Goal: Information Seeking & Learning: Learn about a topic

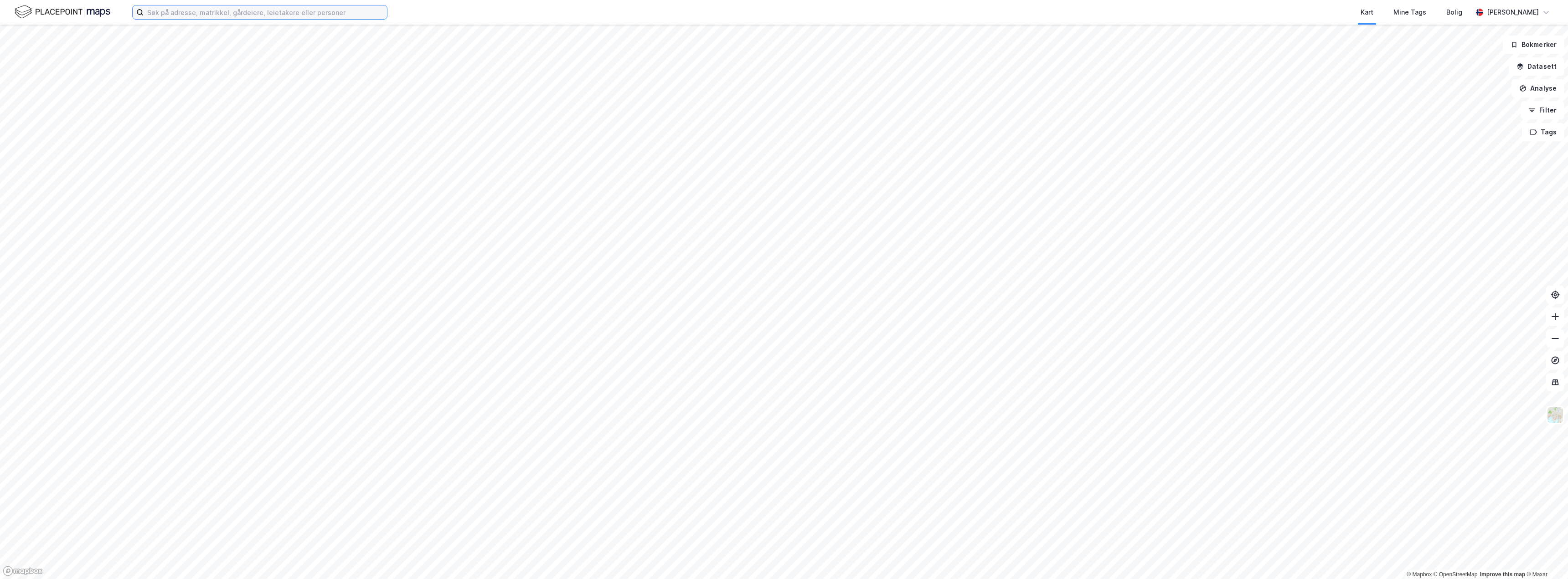
click at [287, 12] on input at bounding box center [265, 12] width 243 height 13
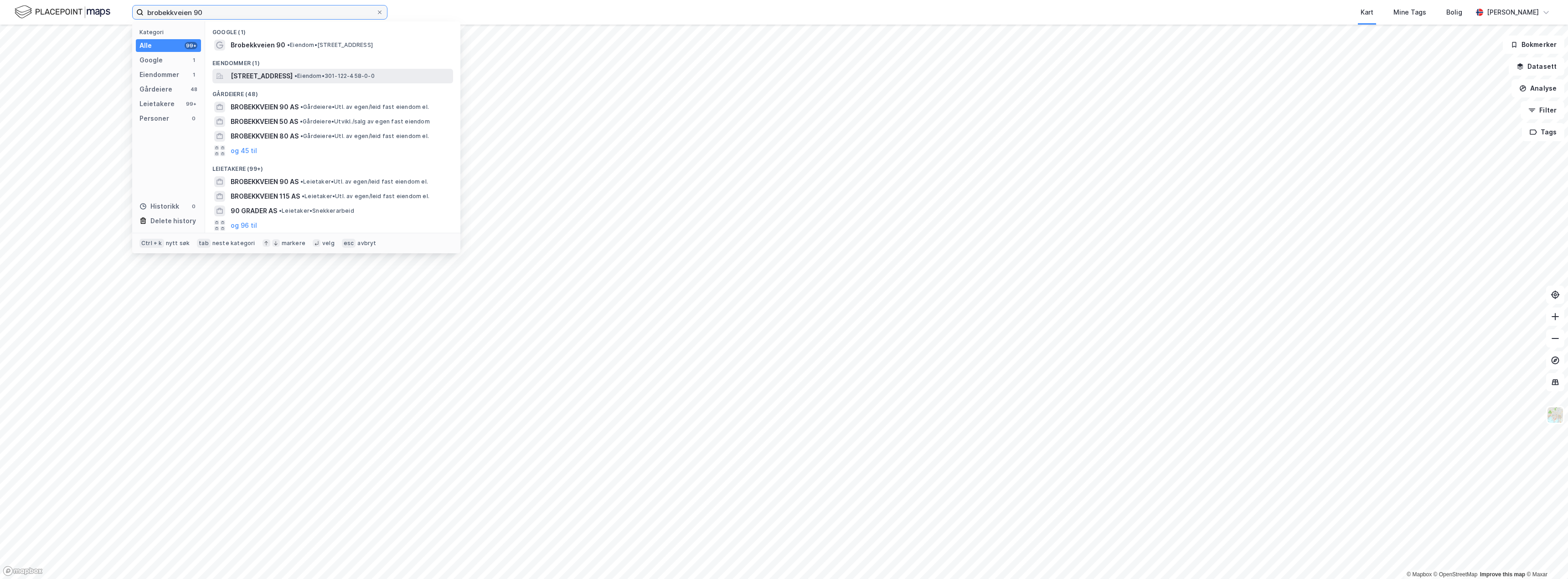
type input "brobekkveien 90"
click at [257, 74] on span "[STREET_ADDRESS]" at bounding box center [262, 76] width 62 height 11
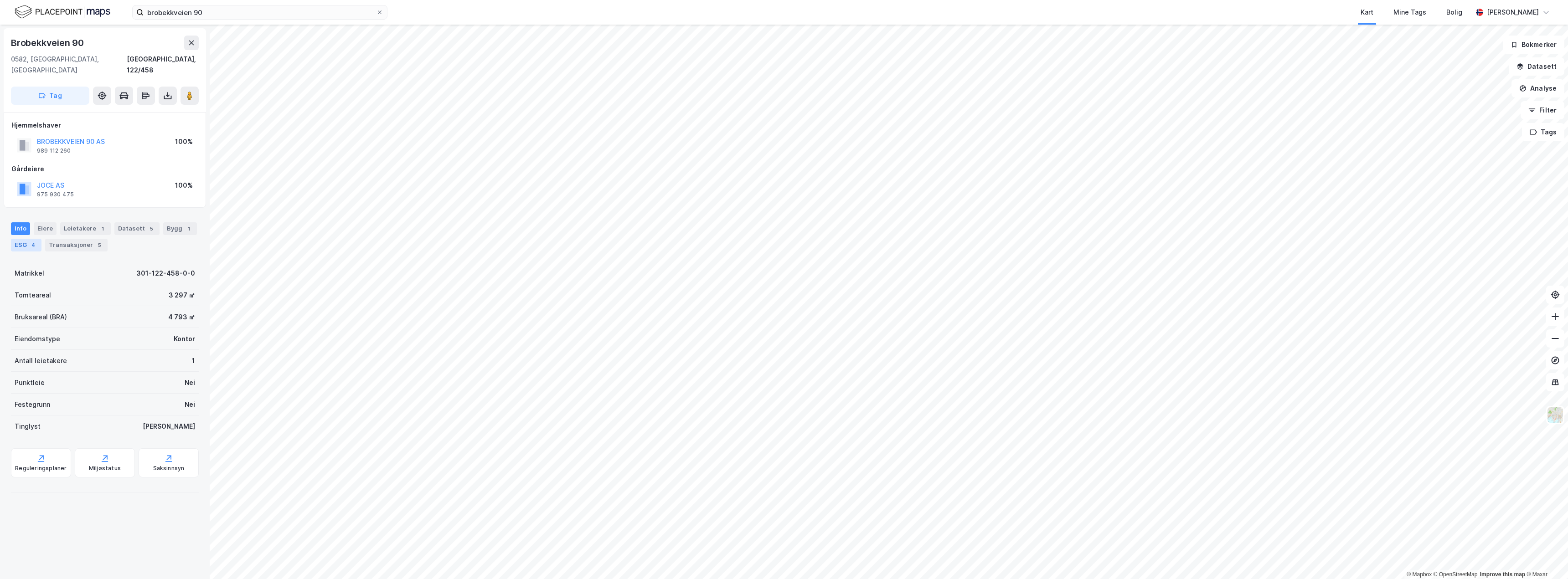
click at [20, 238] on div "ESG 4" at bounding box center [26, 244] width 30 height 13
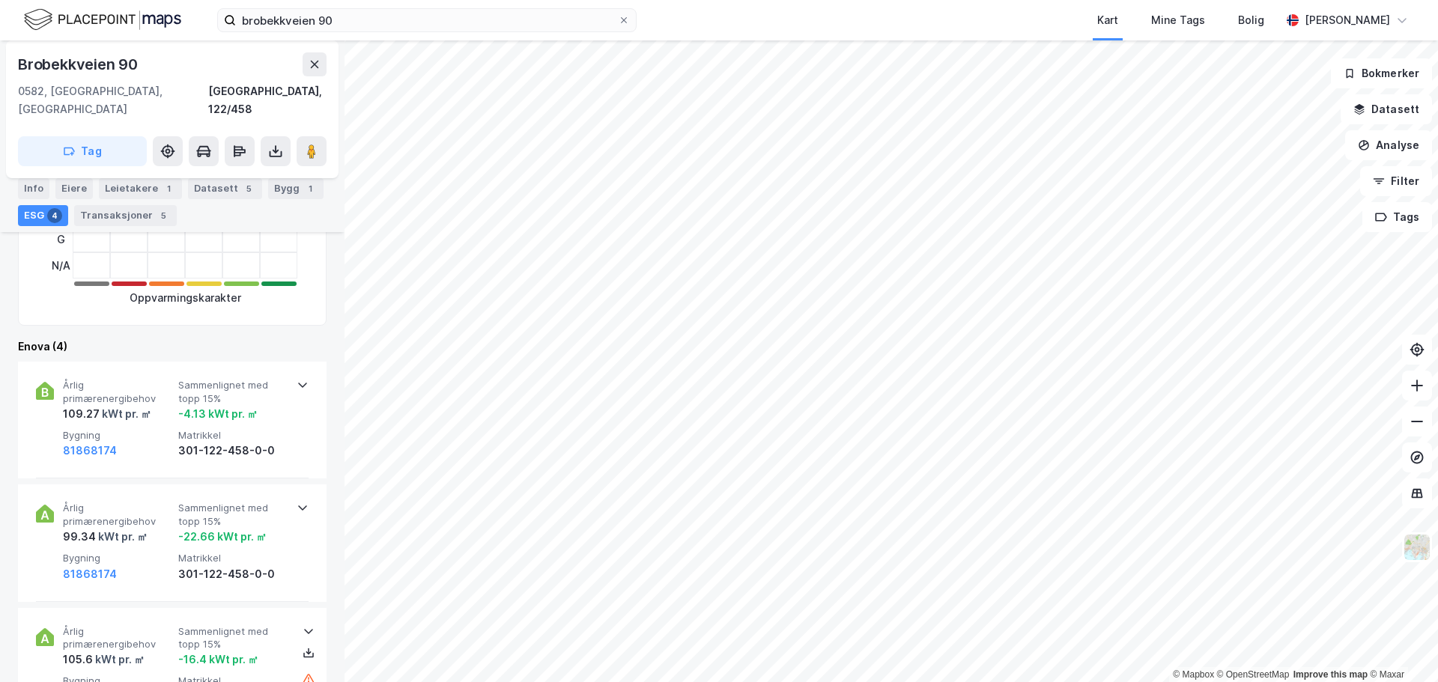
scroll to position [506, 0]
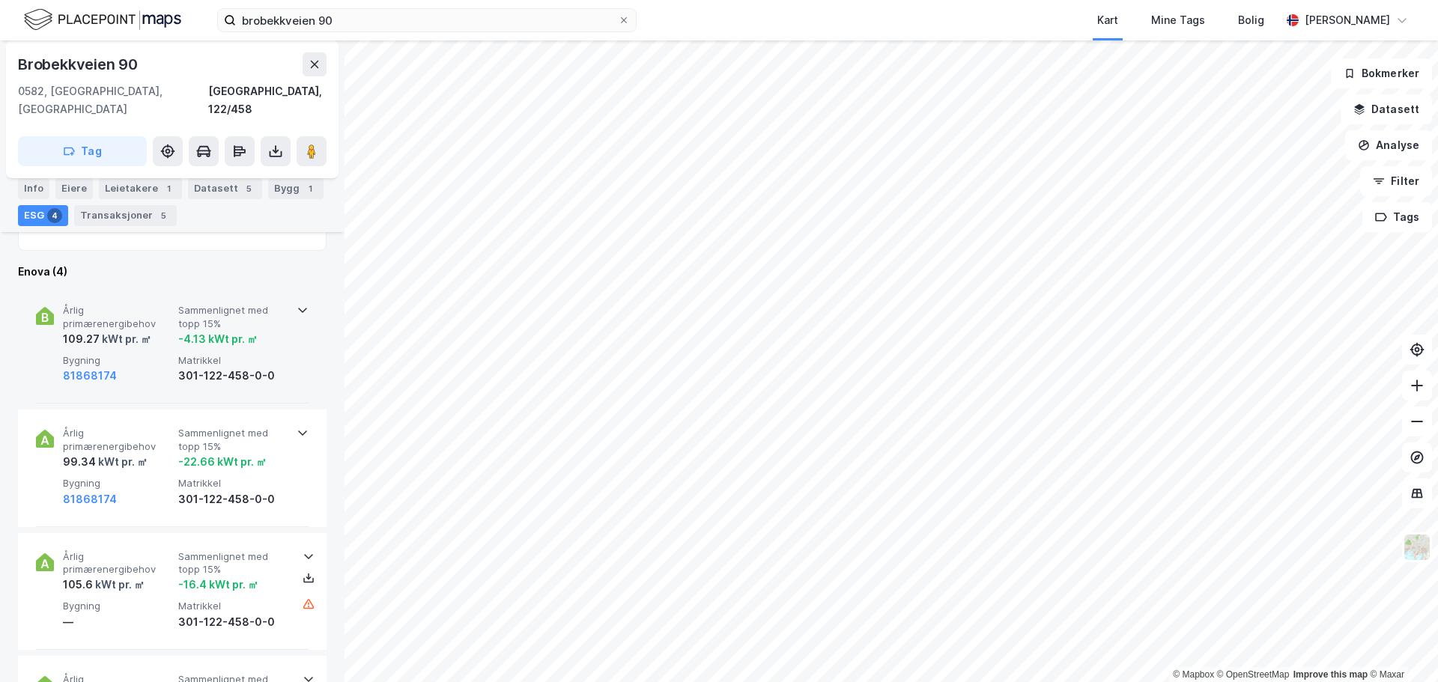
click at [297, 304] on icon at bounding box center [303, 310] width 12 height 12
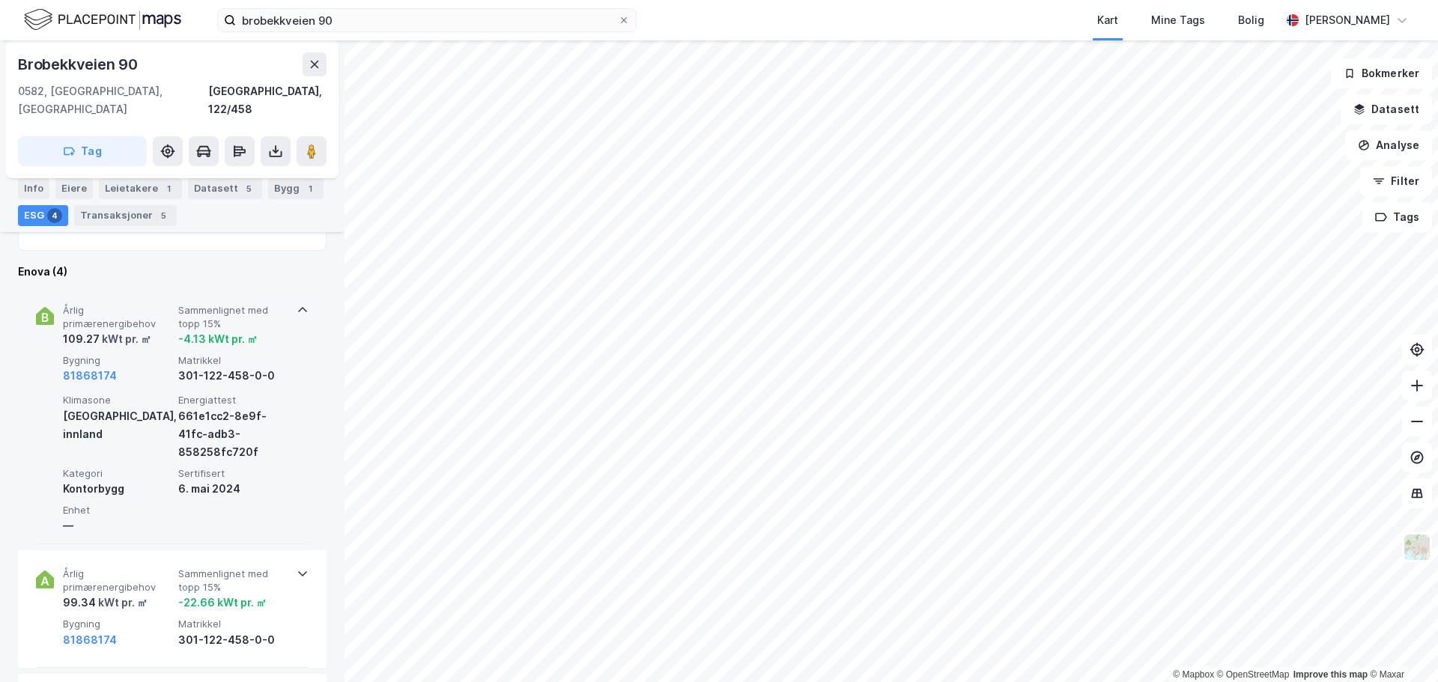
click at [298, 304] on icon at bounding box center [303, 310] width 12 height 12
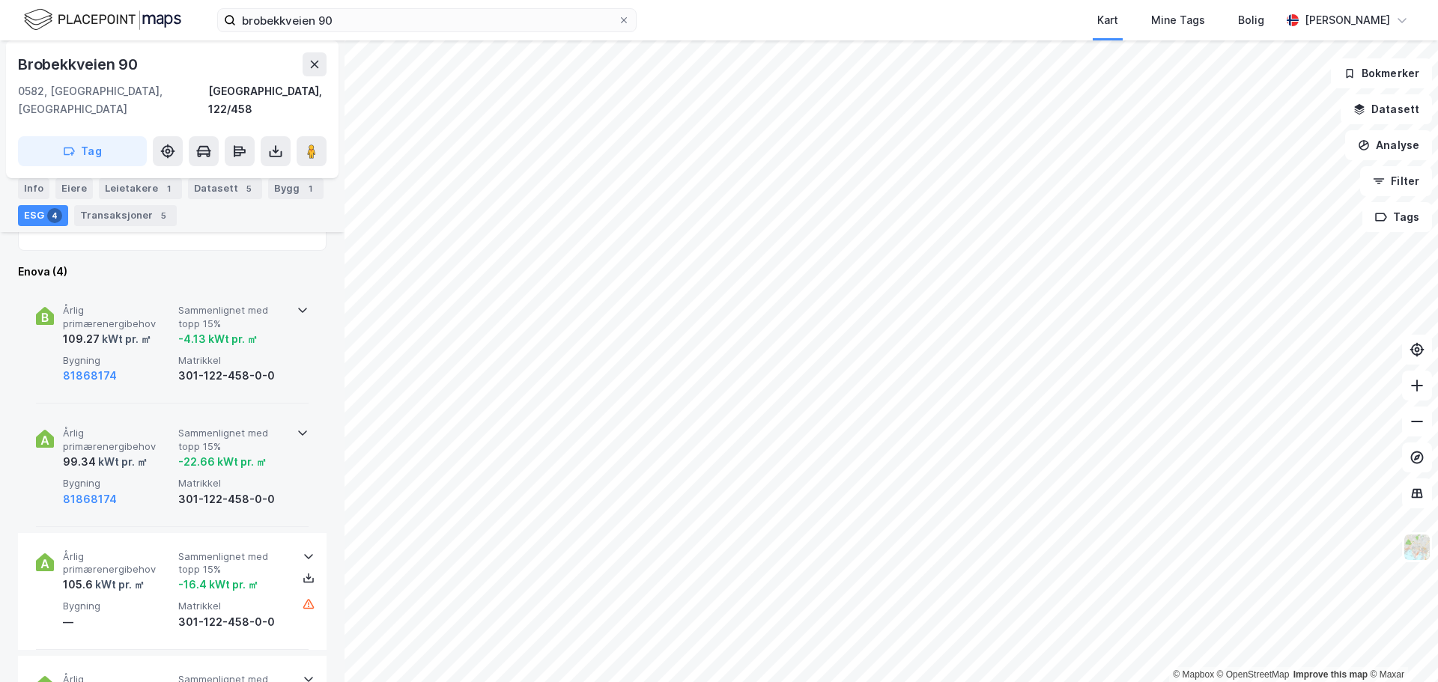
click at [297, 427] on icon at bounding box center [303, 433] width 12 height 12
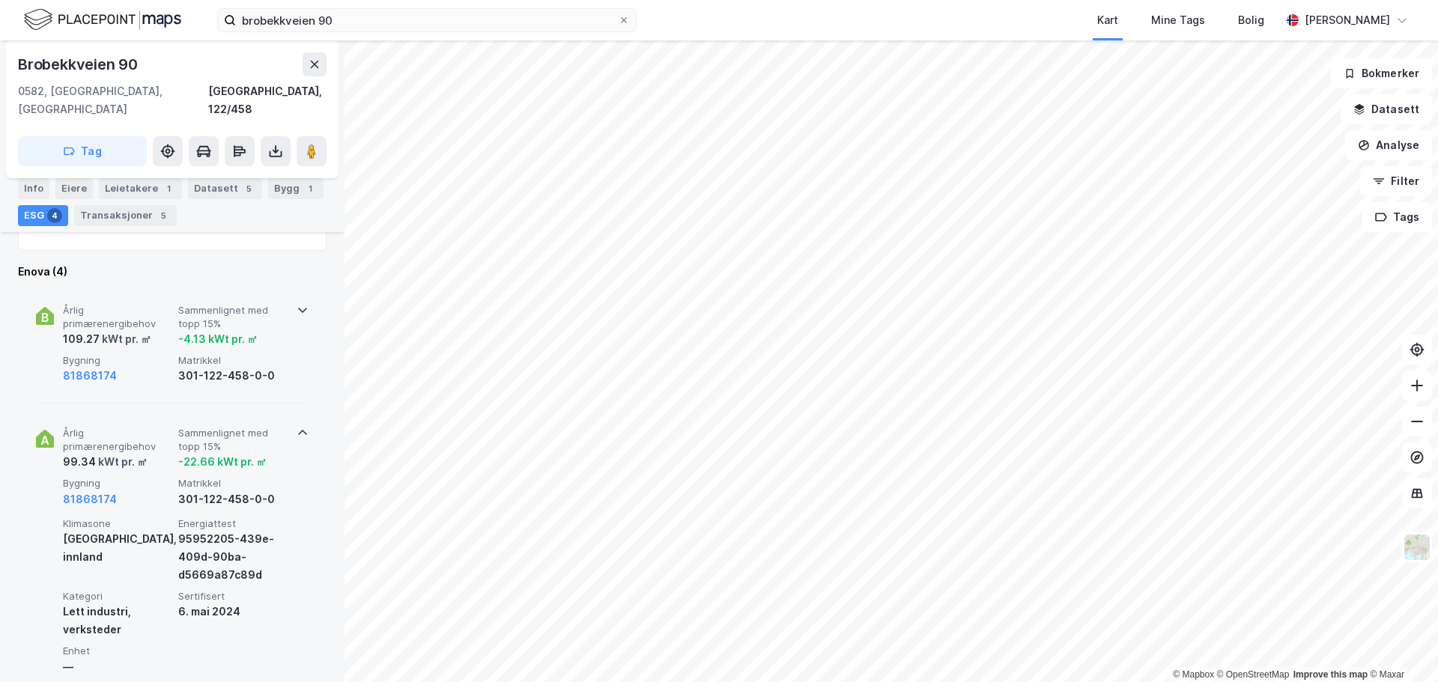
click at [297, 427] on icon at bounding box center [303, 433] width 12 height 12
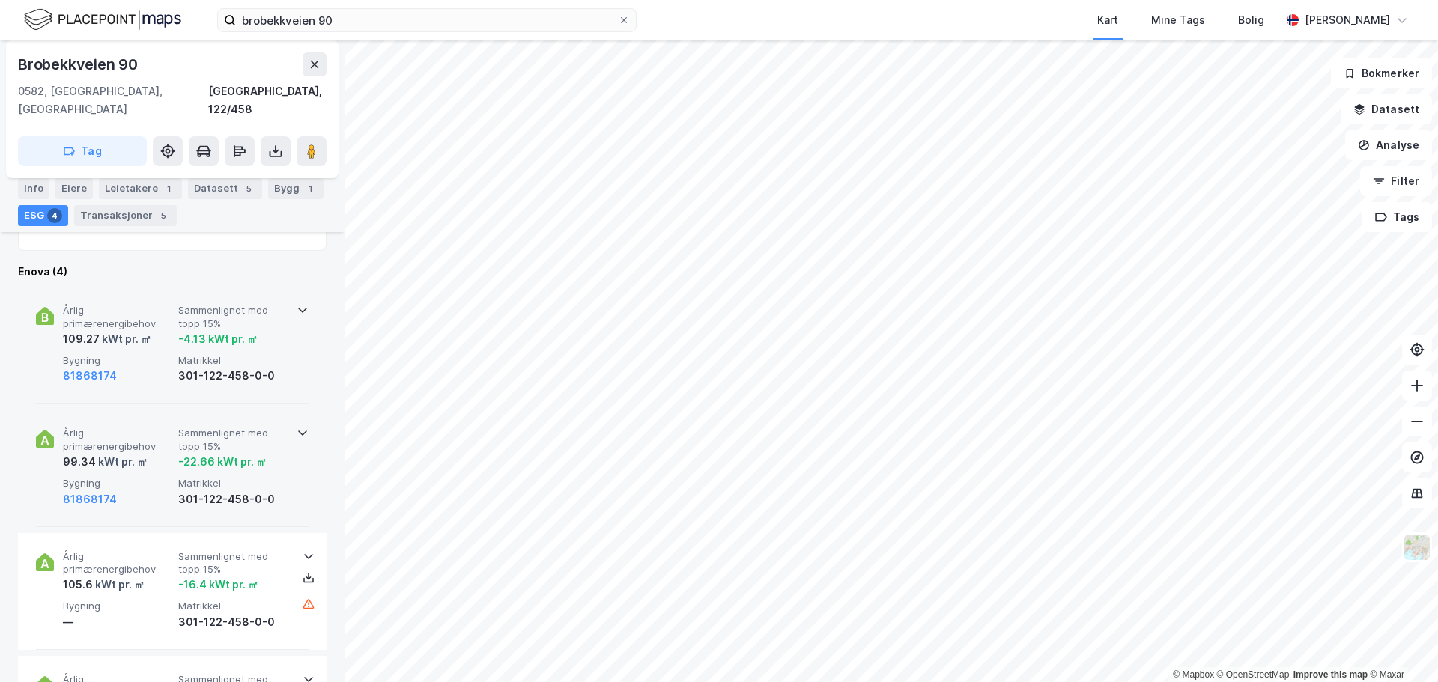
scroll to position [656, 0]
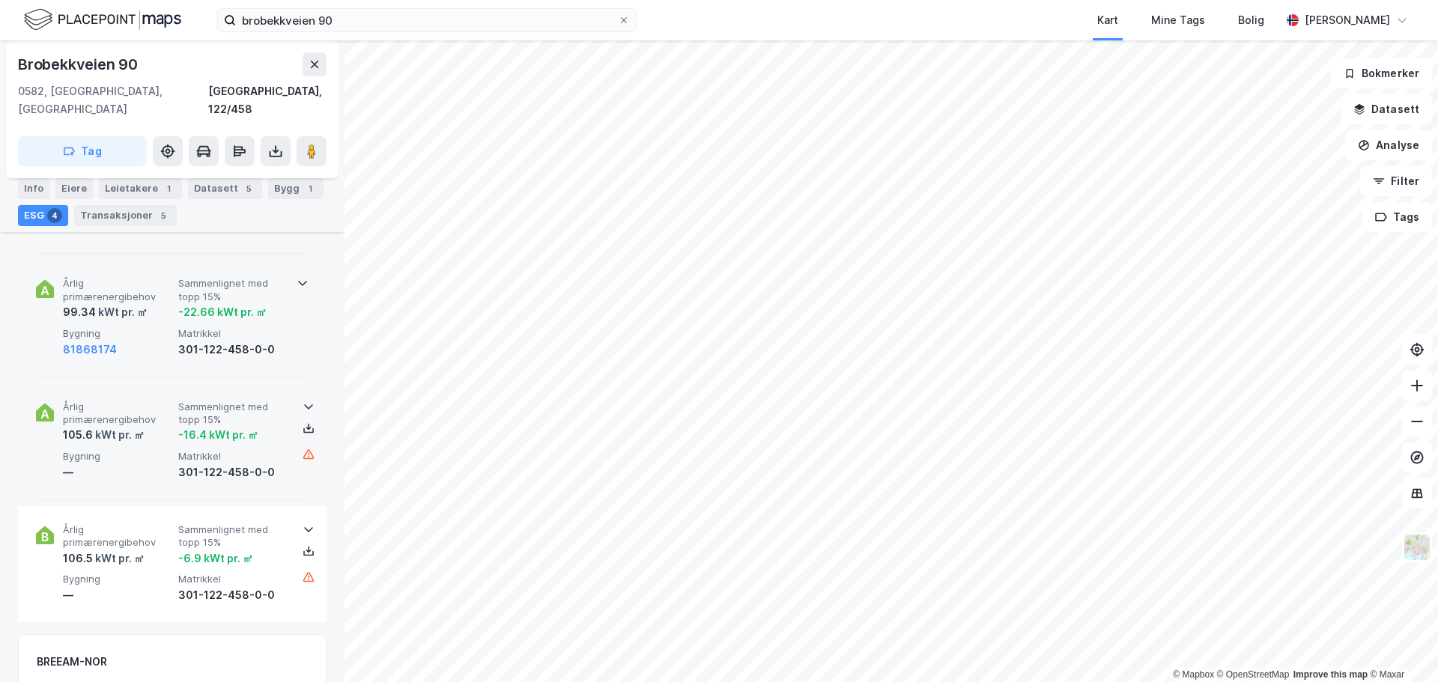
click at [304, 401] on icon at bounding box center [309, 407] width 12 height 12
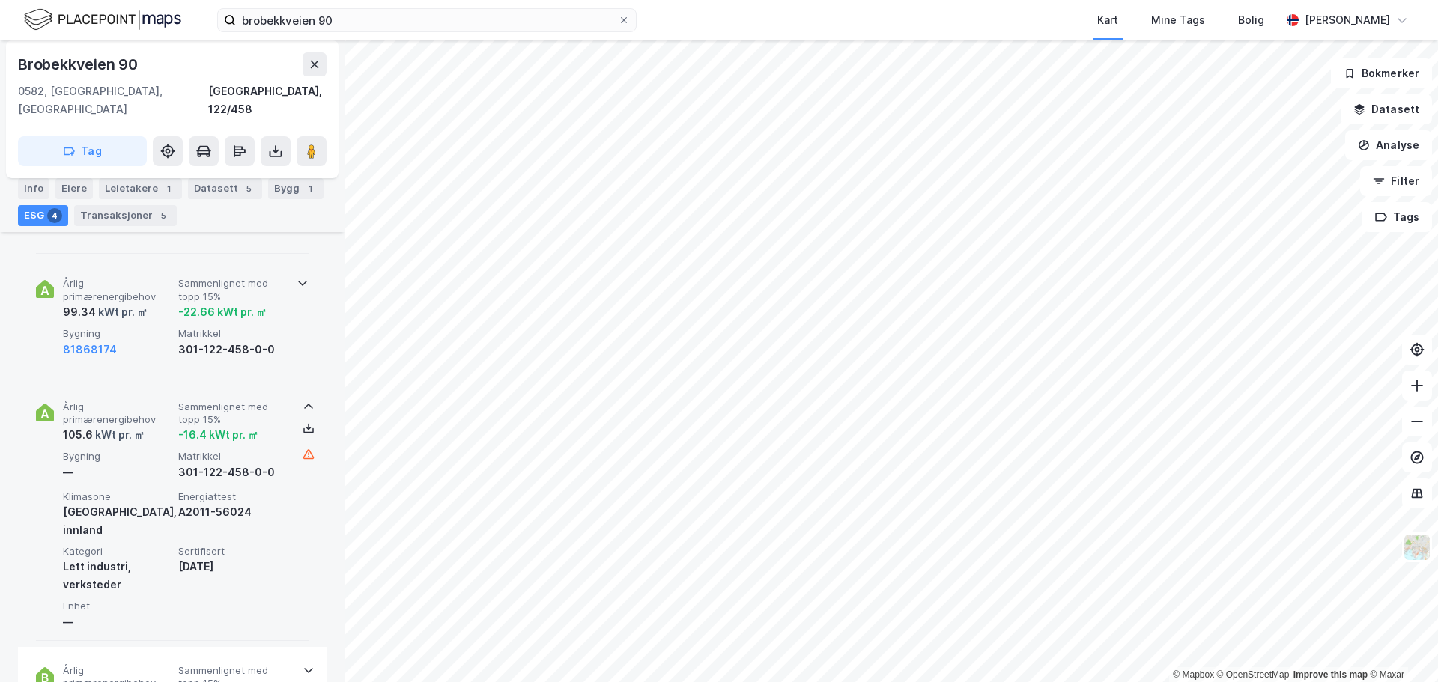
click at [304, 404] on icon at bounding box center [308, 406] width 9 height 5
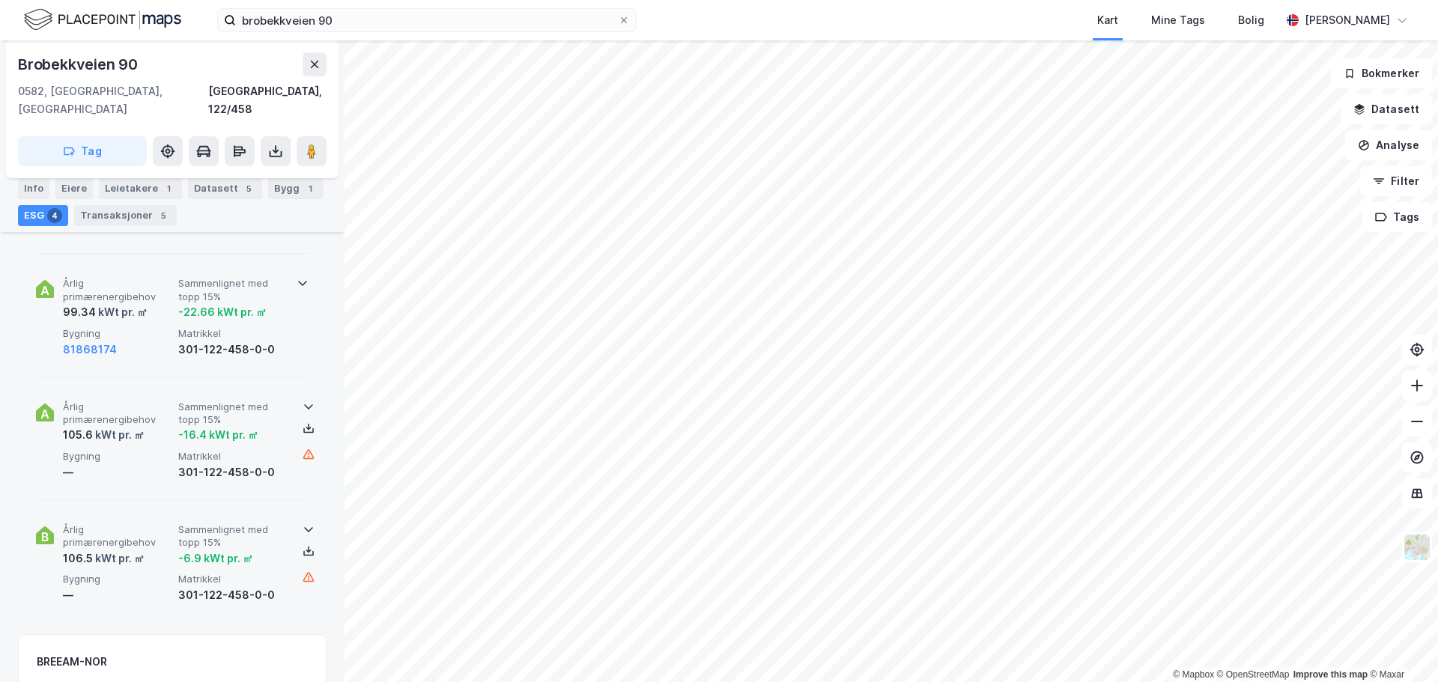
click at [303, 523] on icon at bounding box center [309, 529] width 12 height 12
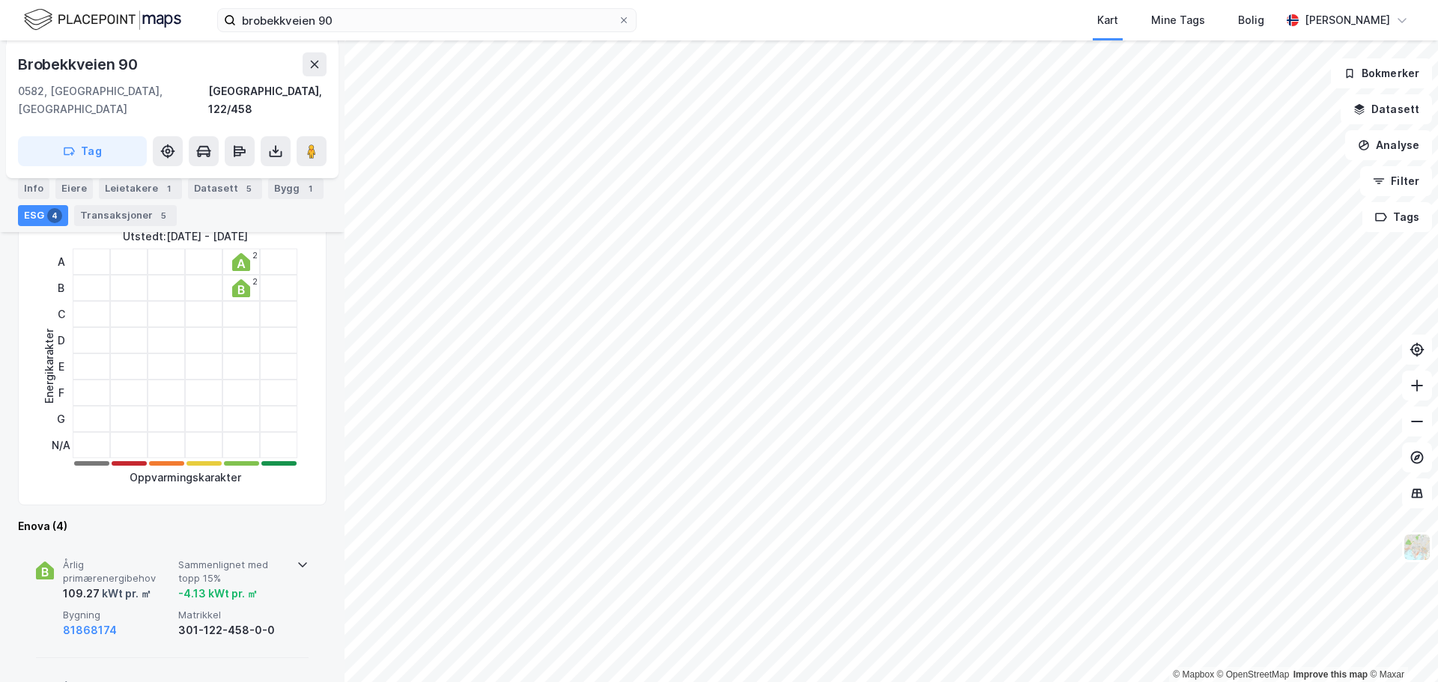
scroll to position [0, 0]
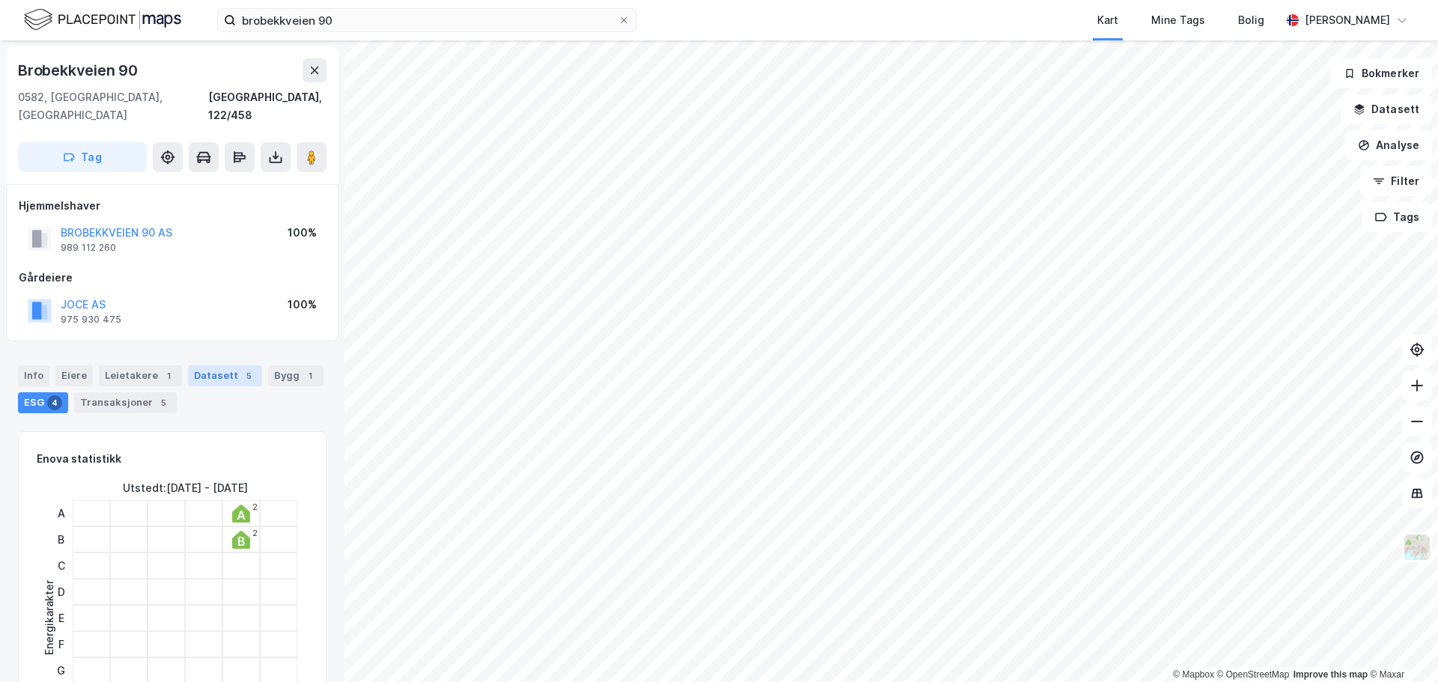
click at [221, 365] on div "Datasett 5" at bounding box center [225, 375] width 74 height 21
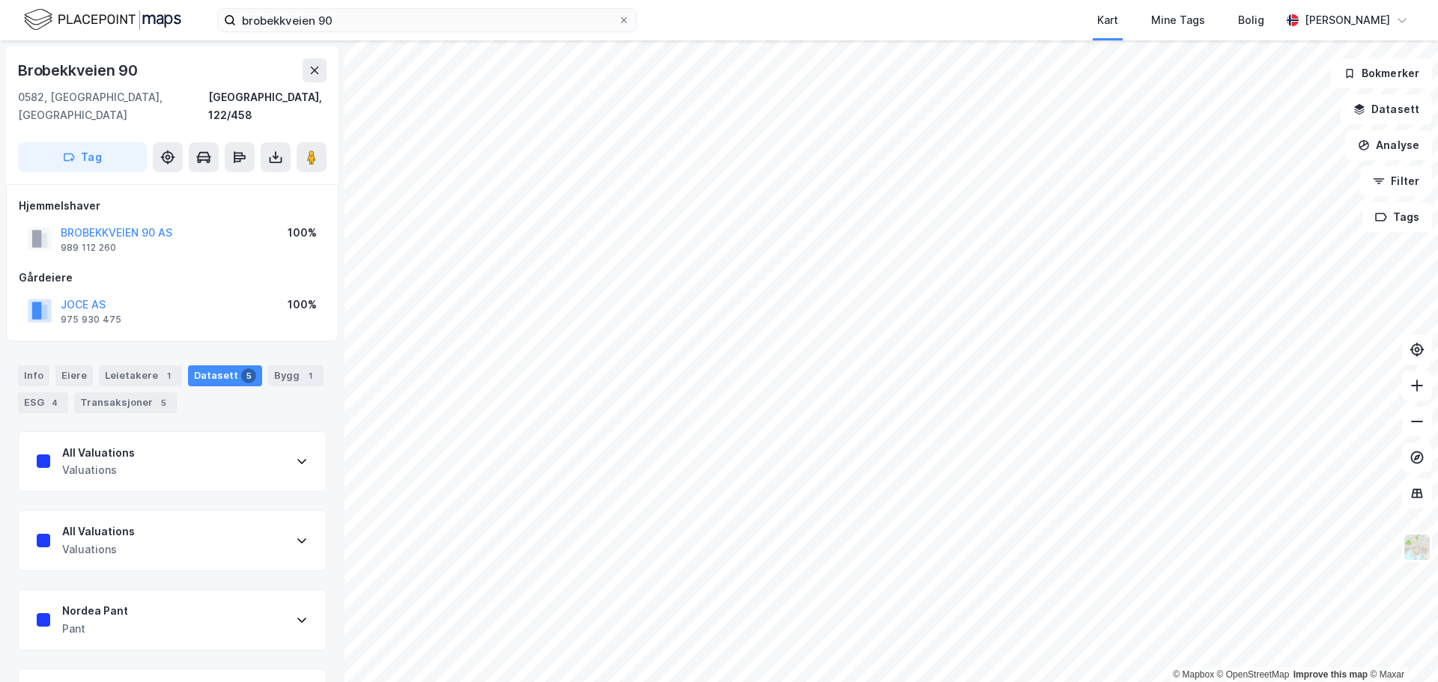
scroll to position [75, 0]
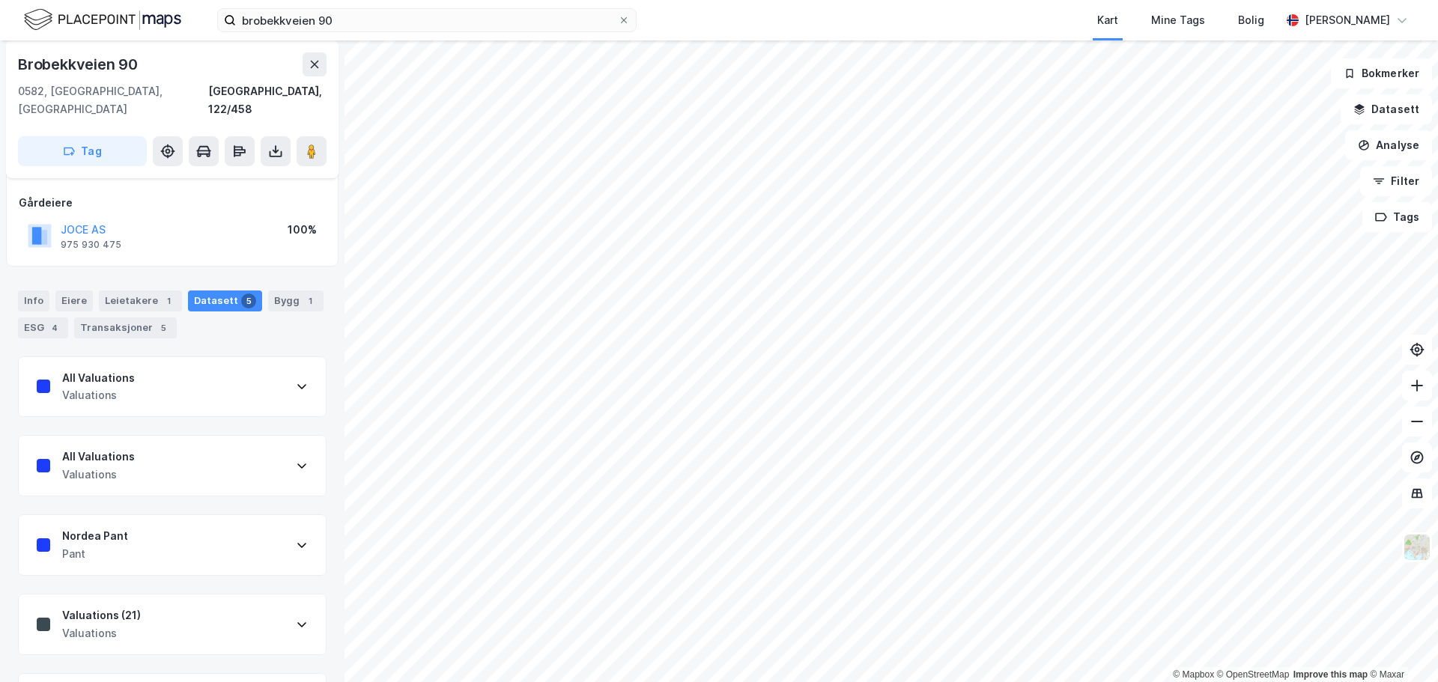
click at [296, 380] on icon at bounding box center [302, 386] width 12 height 12
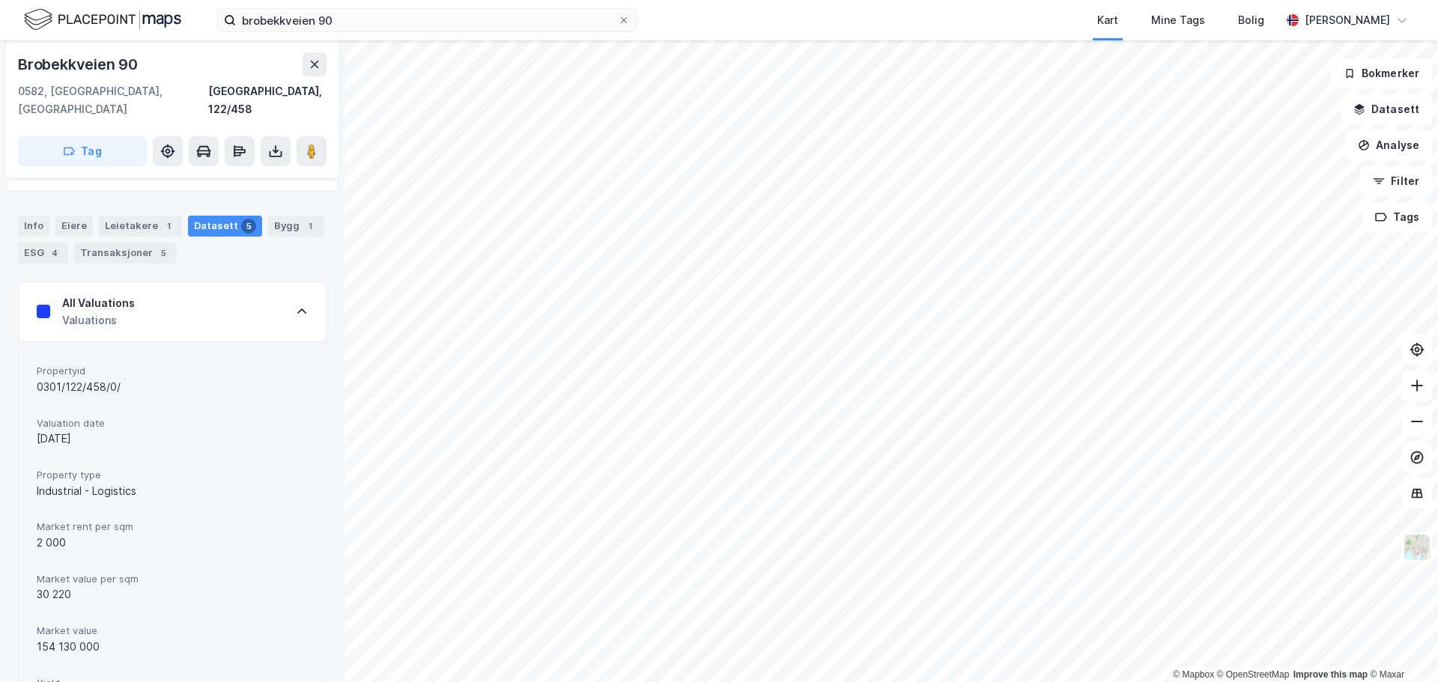
scroll to position [0, 0]
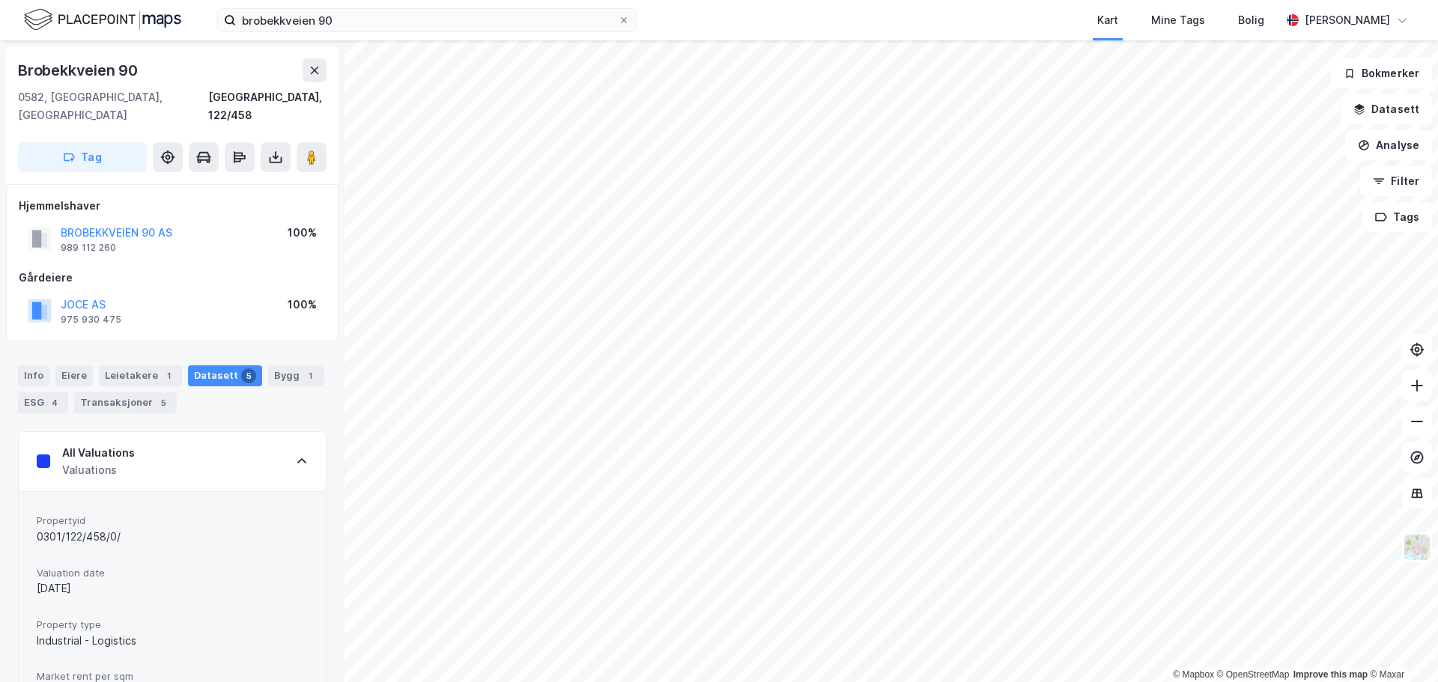
click at [296, 455] on icon at bounding box center [302, 461] width 12 height 12
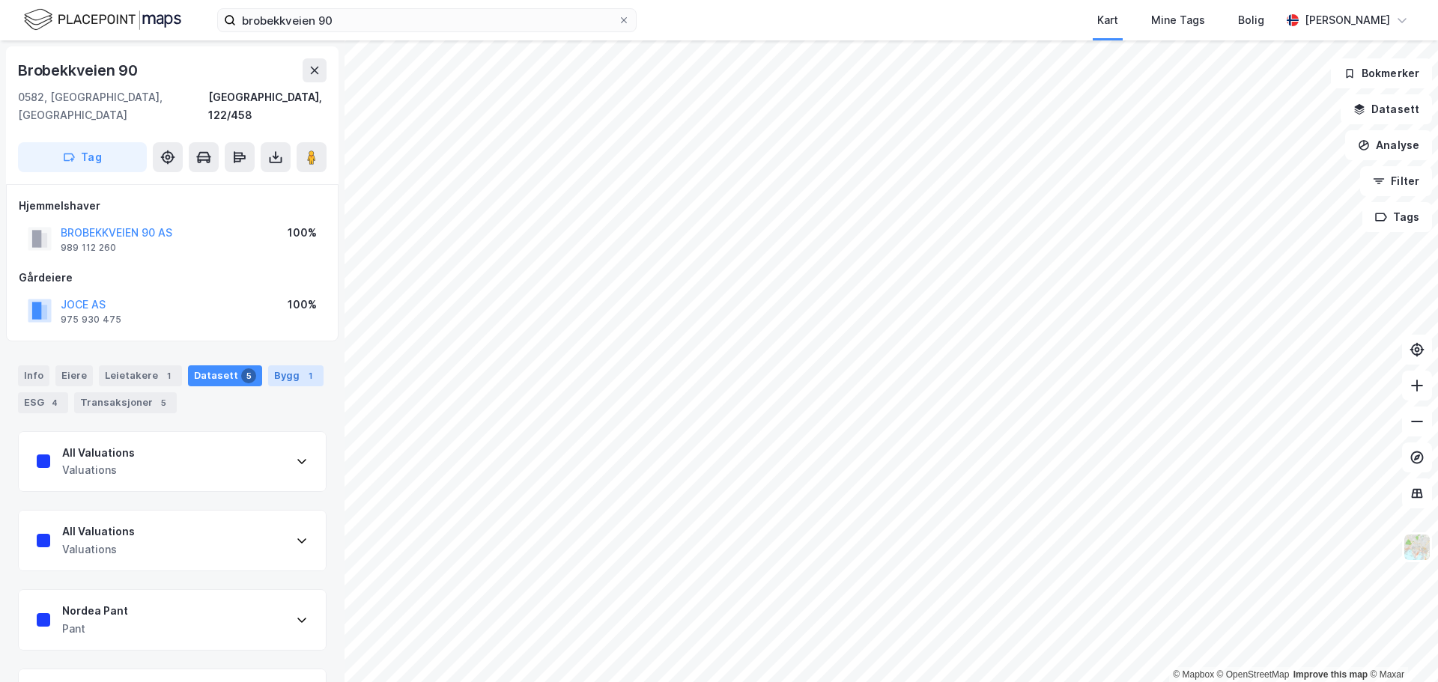
click at [291, 365] on div "Bygg 1" at bounding box center [295, 375] width 55 height 21
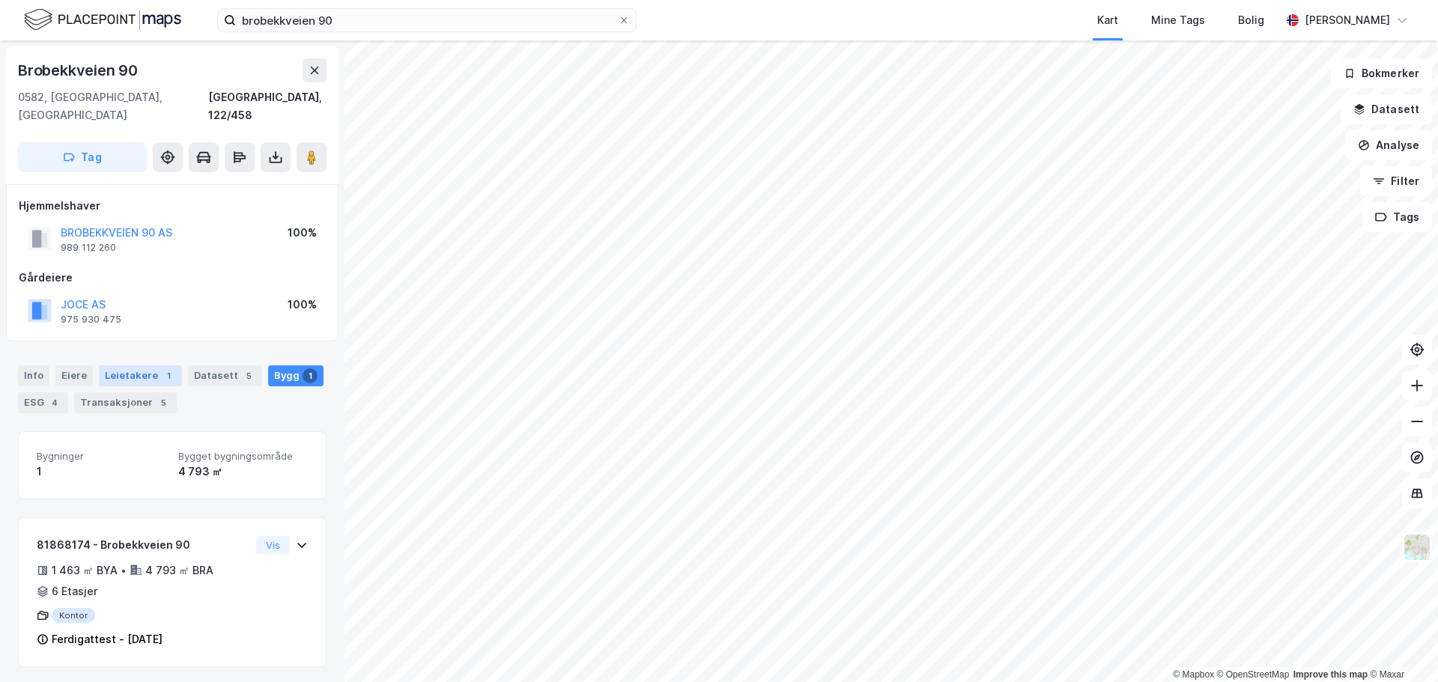
click at [124, 365] on div "Leietakere 1" at bounding box center [140, 375] width 83 height 21
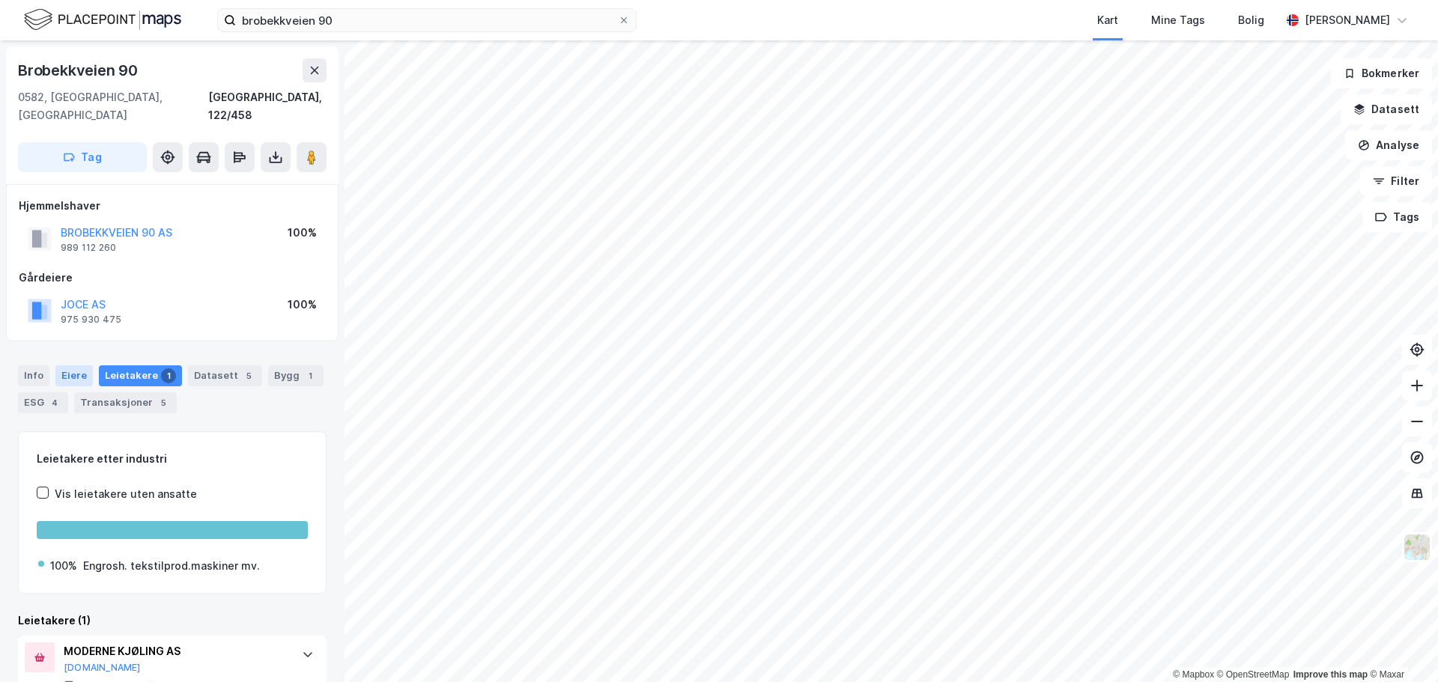
click at [64, 365] on div "Eiere" at bounding box center [73, 375] width 37 height 21
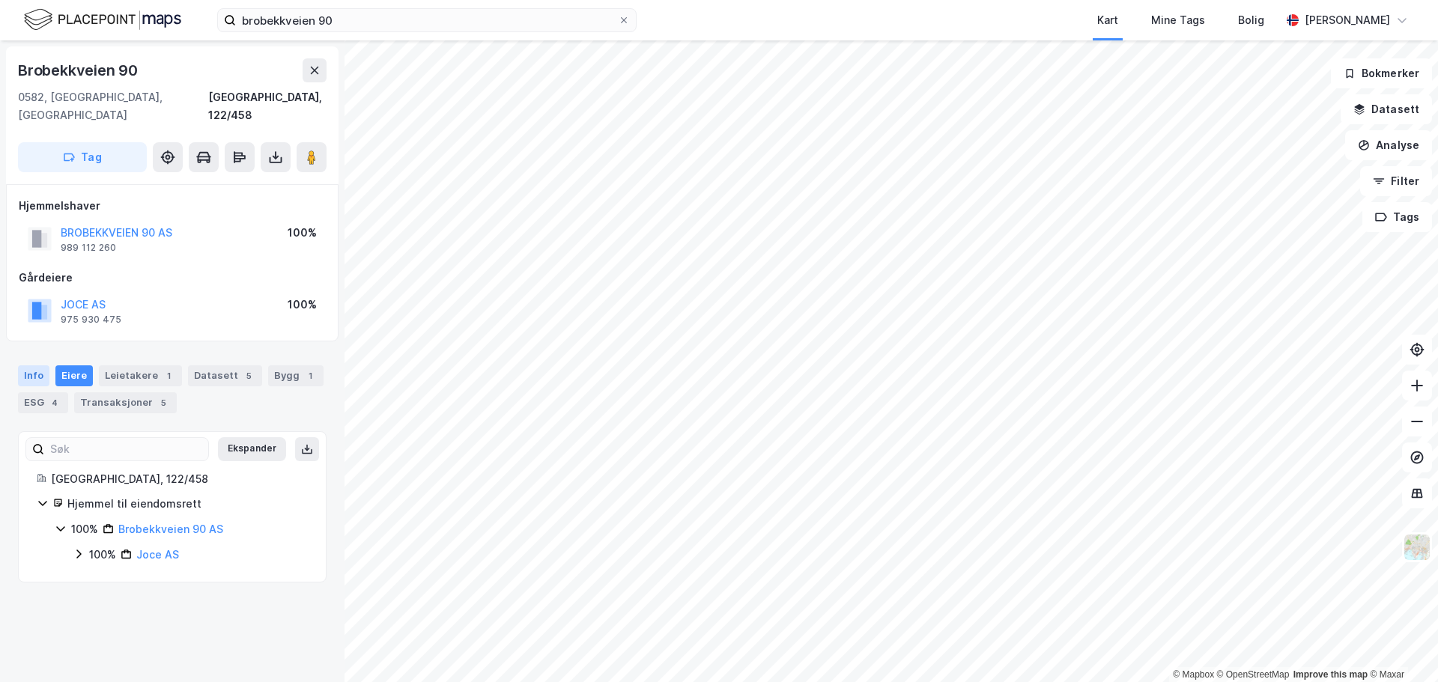
click at [36, 365] on div "Info" at bounding box center [33, 375] width 31 height 21
